Goal: Download file/media

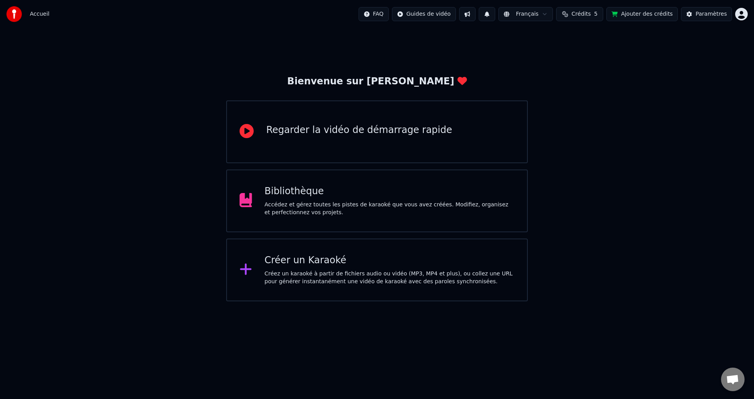
click at [310, 197] on div "Bibliothèque" at bounding box center [390, 191] width 250 height 13
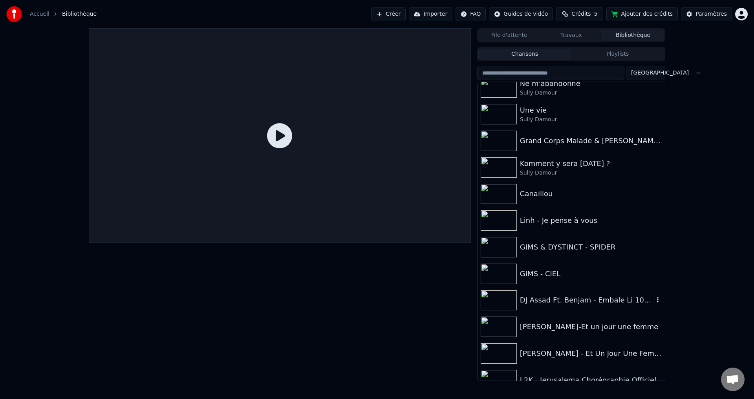
scroll to position [291, 0]
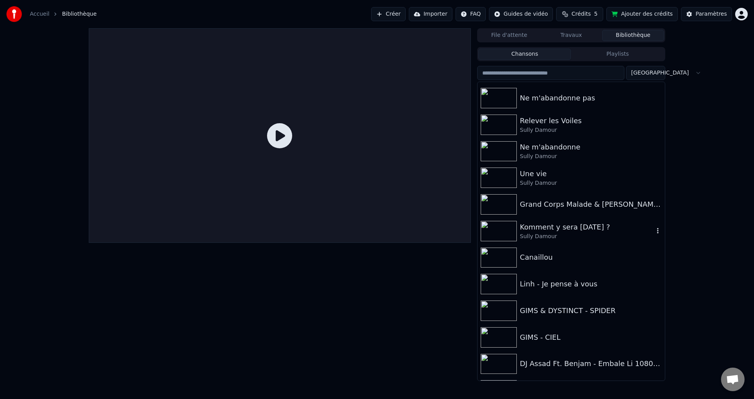
click at [543, 224] on div "Komment y sera [DATE] ?" at bounding box center [587, 227] width 134 height 11
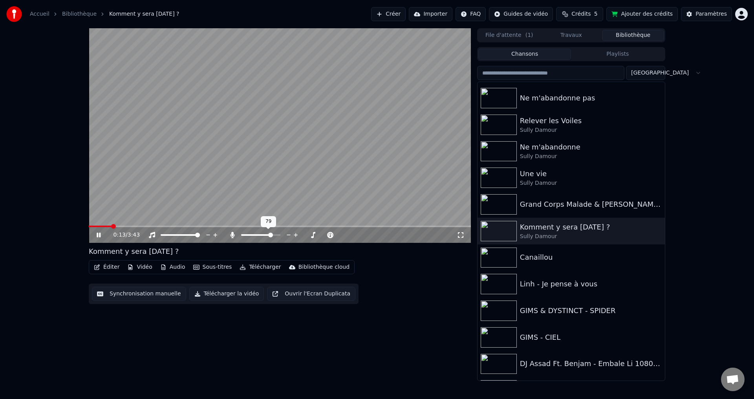
click at [272, 238] on span at bounding box center [270, 235] width 5 height 5
click at [89, 228] on span at bounding box center [91, 226] width 5 height 5
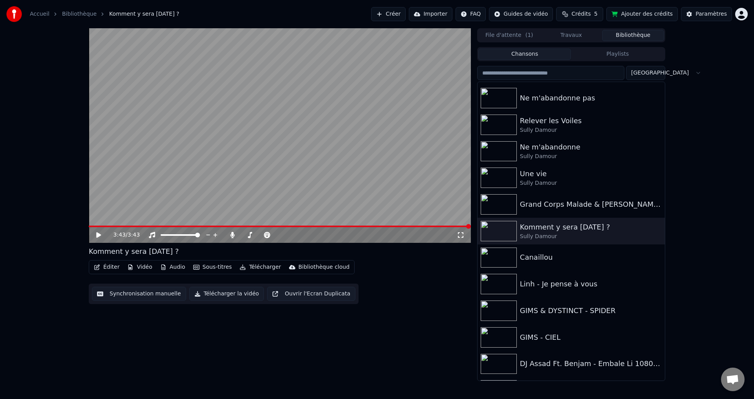
click at [190, 295] on button "Télécharger la vidéo" at bounding box center [226, 294] width 75 height 14
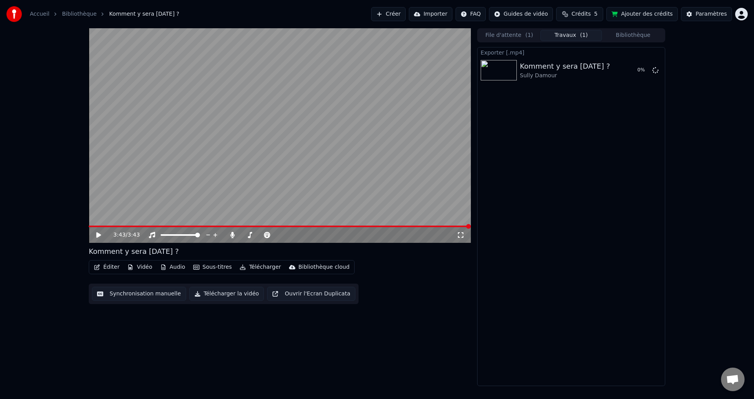
click at [171, 265] on button "Audio" at bounding box center [172, 267] width 31 height 11
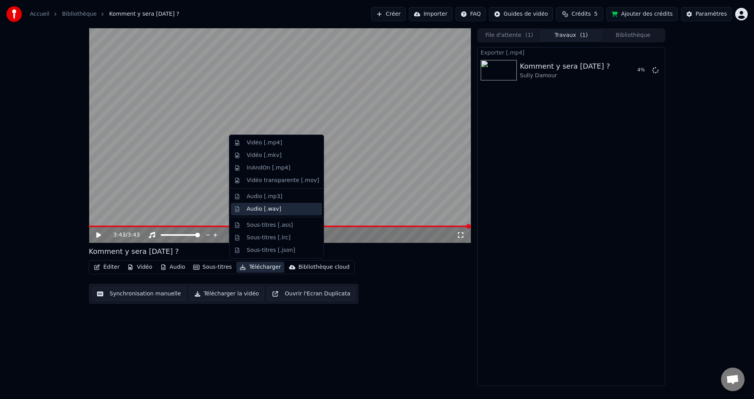
click at [285, 212] on div "Audio [.wav]" at bounding box center [283, 209] width 72 height 8
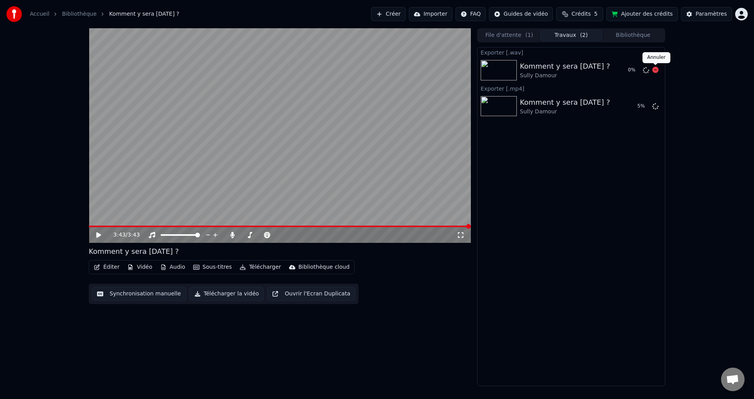
click at [653, 69] on icon at bounding box center [655, 70] width 6 height 6
click at [656, 105] on icon at bounding box center [655, 106] width 6 height 6
click at [583, 219] on div "Exporter [.wav] Komment y sera [DATE] ? Sully Damour Exporter [.mp4] Komment y …" at bounding box center [571, 216] width 188 height 339
click at [655, 70] on icon at bounding box center [655, 70] width 6 height 6
click at [655, 108] on icon at bounding box center [655, 106] width 6 height 6
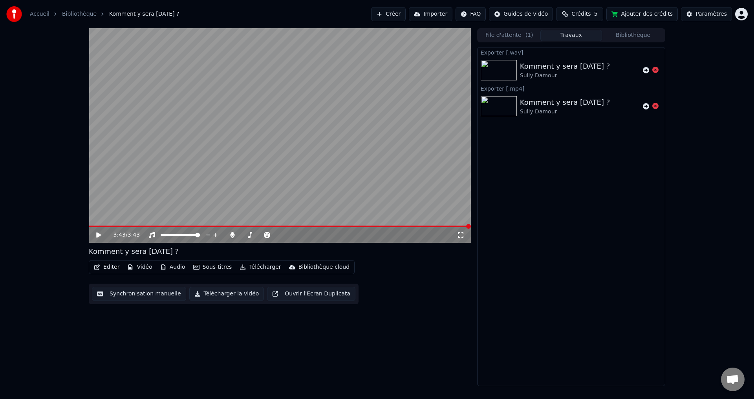
click at [160, 266] on icon "button" at bounding box center [163, 267] width 6 height 5
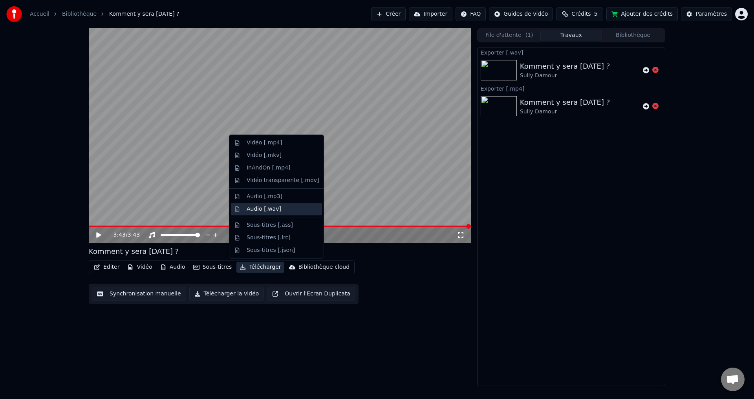
click at [256, 209] on div "Audio [.wav]" at bounding box center [264, 209] width 35 height 8
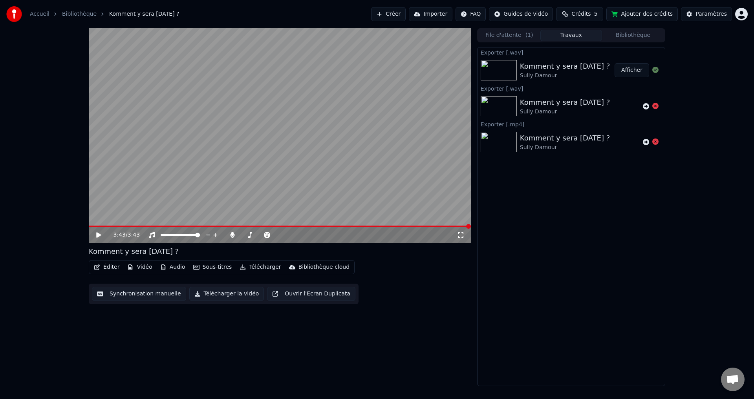
click at [637, 71] on button "Afficher" at bounding box center [631, 70] width 35 height 14
